Goal: Find specific page/section: Find specific page/section

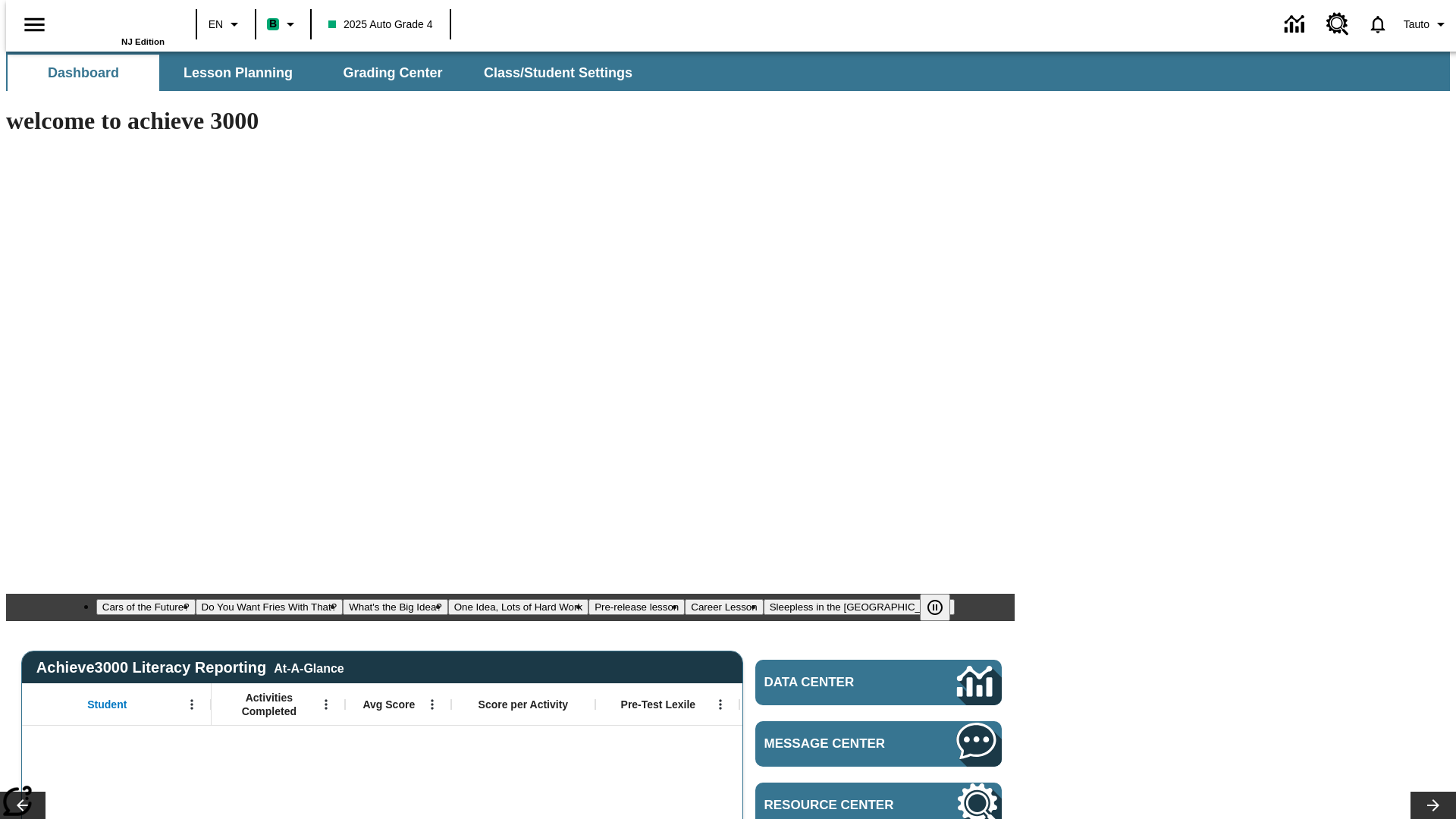
type input "-1"
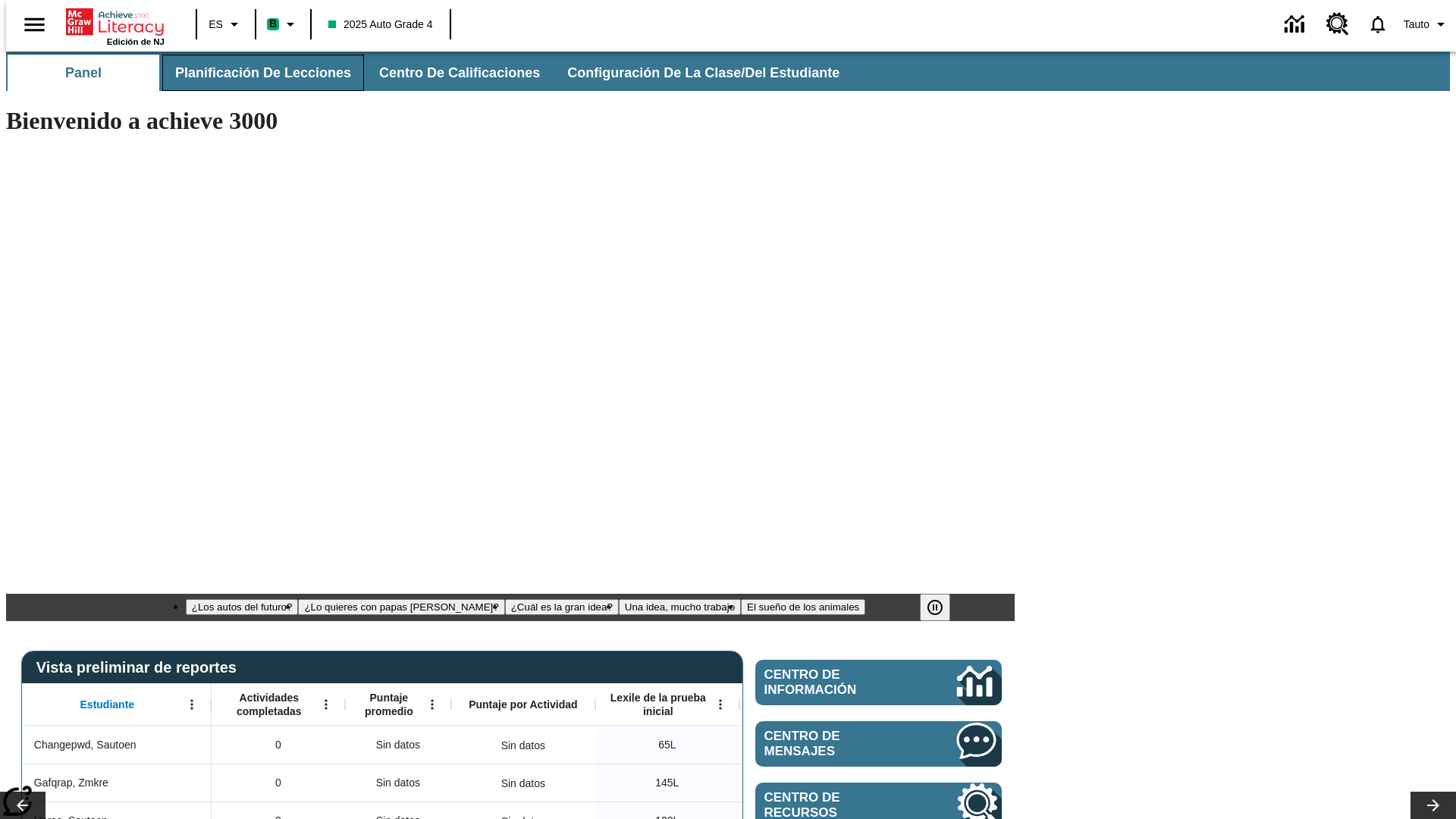
click at [254, 73] on span "Planificación de lecciones" at bounding box center [263, 74] width 176 height 18
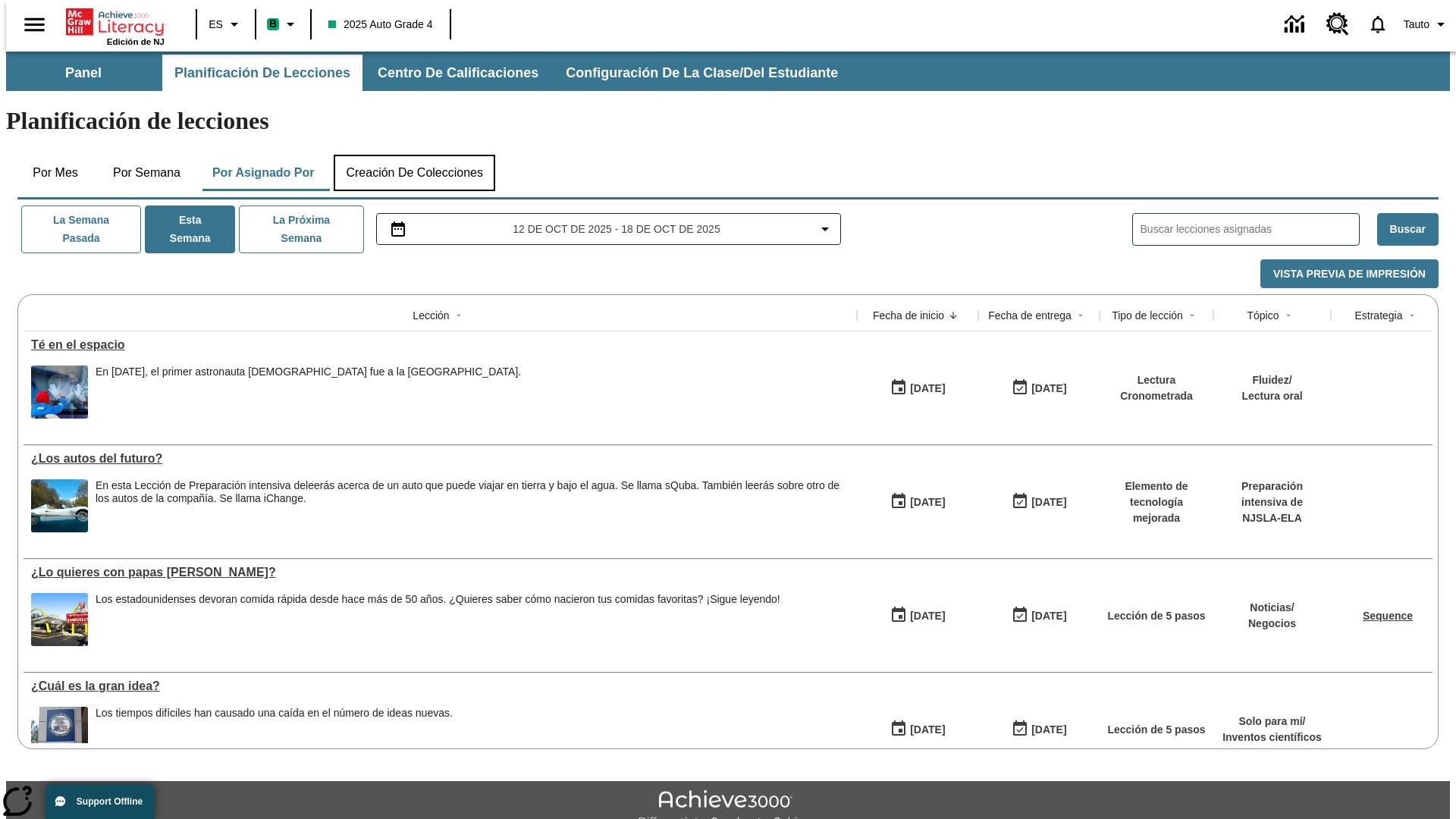
click at [414, 155] on button "Creación de colecciones" at bounding box center [415, 173] width 161 height 36
